Goal: Browse casually

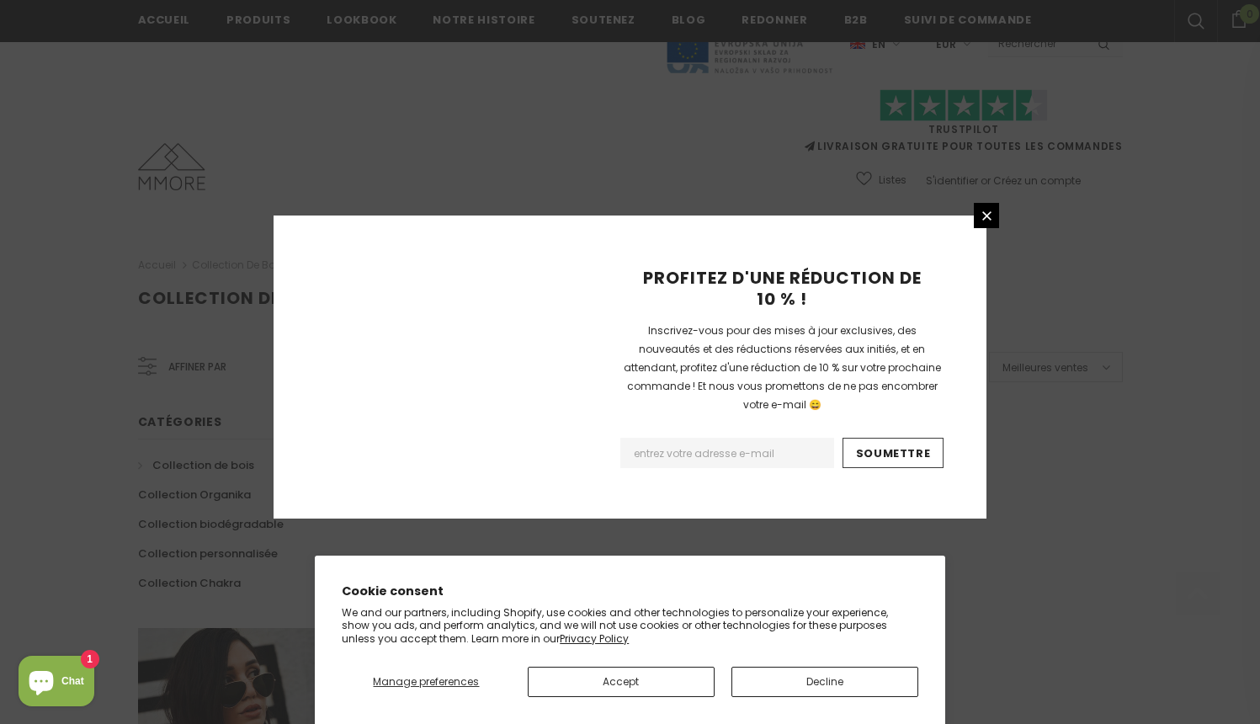
scroll to position [1042, 0]
